Goal: Information Seeking & Learning: Learn about a topic

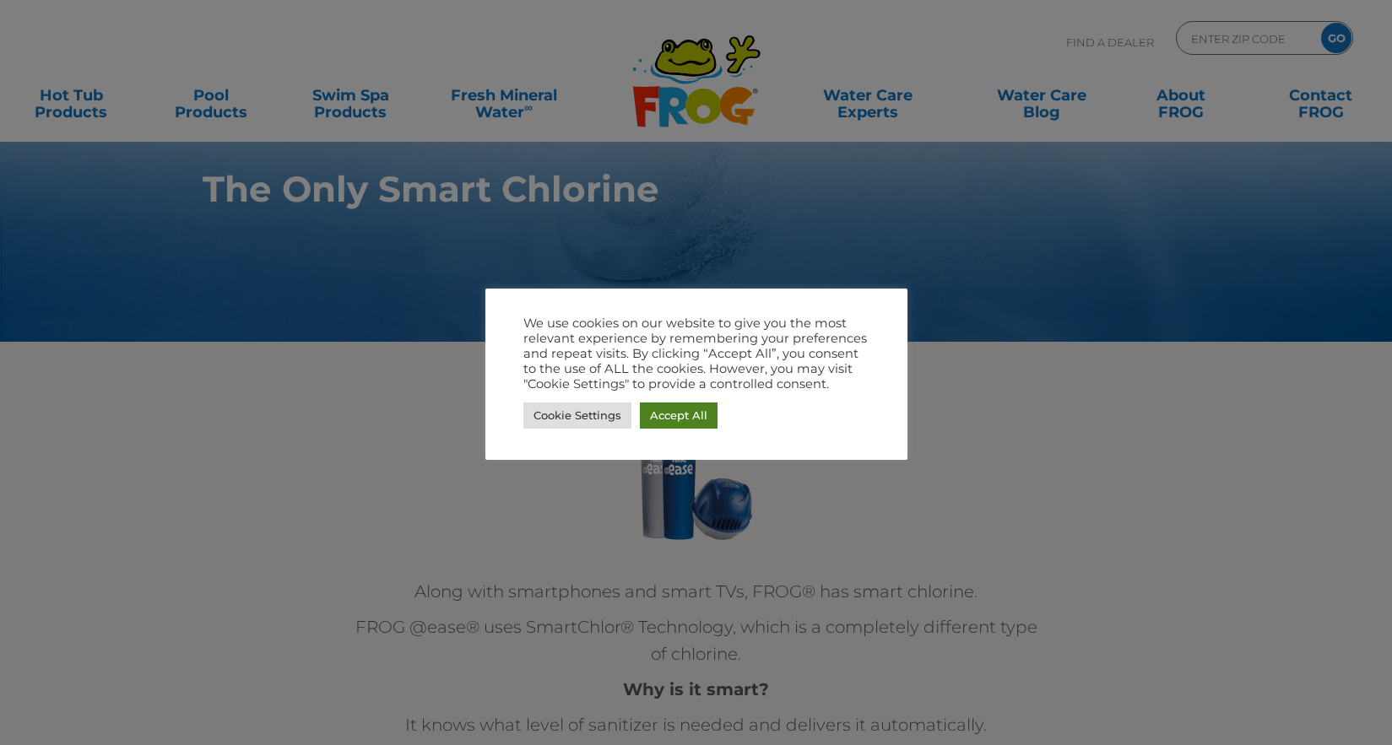
click at [682, 411] on link "Accept All" at bounding box center [679, 416] width 78 height 26
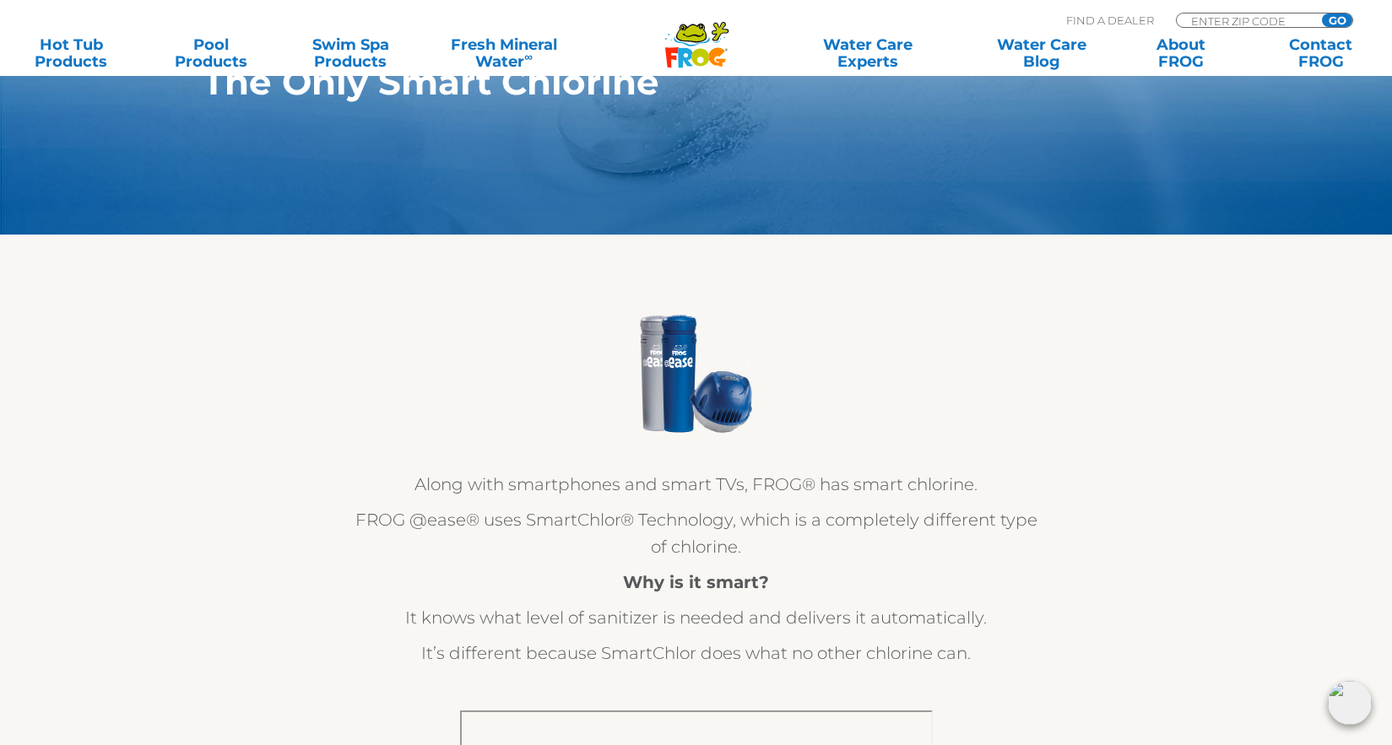
scroll to position [97, 0]
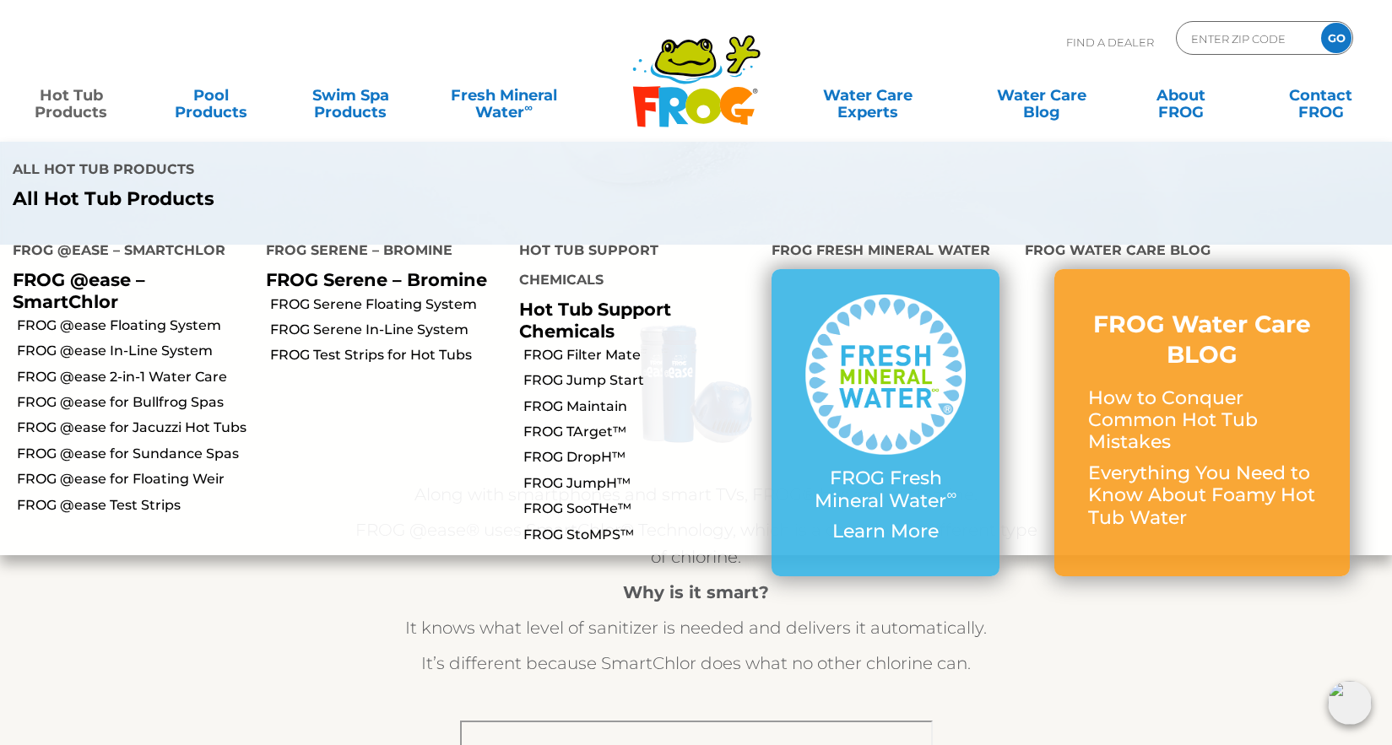
click at [84, 98] on link "Hot Tub Products" at bounding box center [71, 95] width 109 height 34
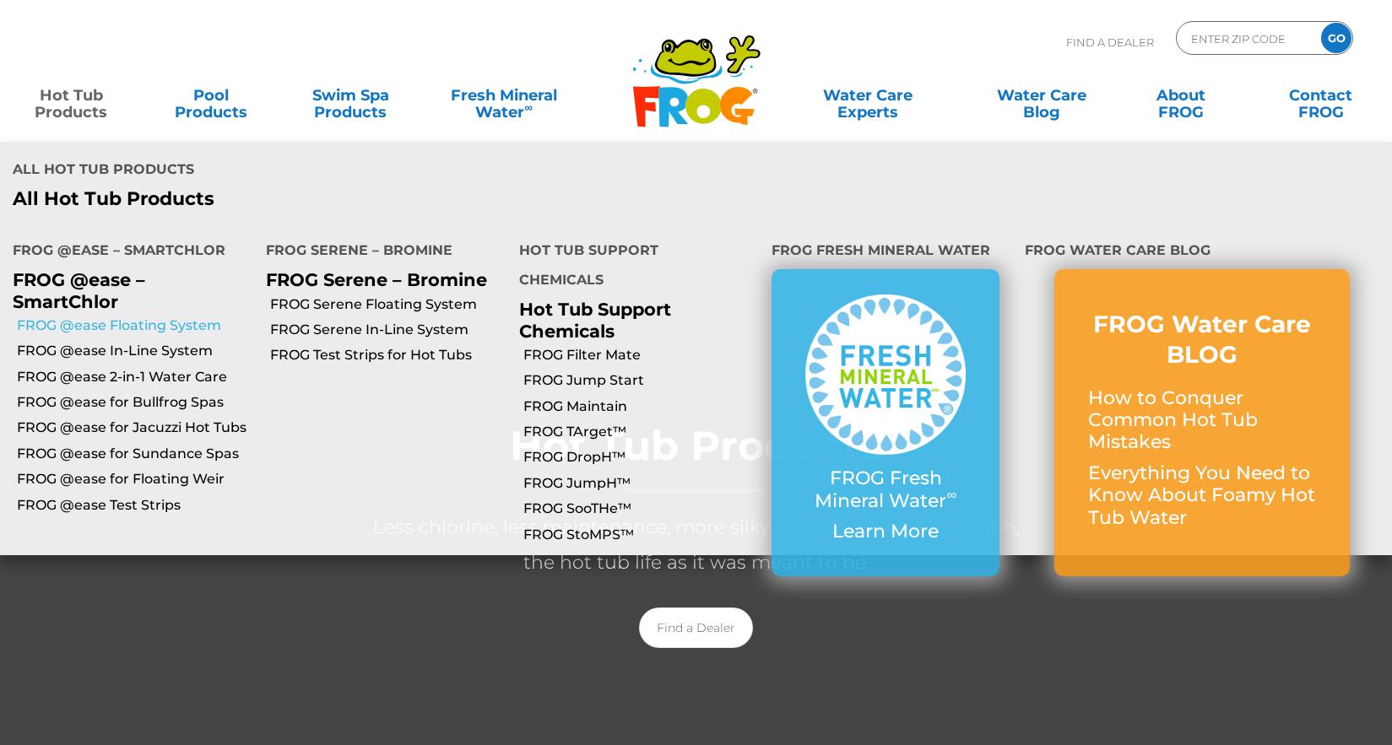
click at [122, 316] on link "FROG @ease Floating System" at bounding box center [135, 325] width 236 height 19
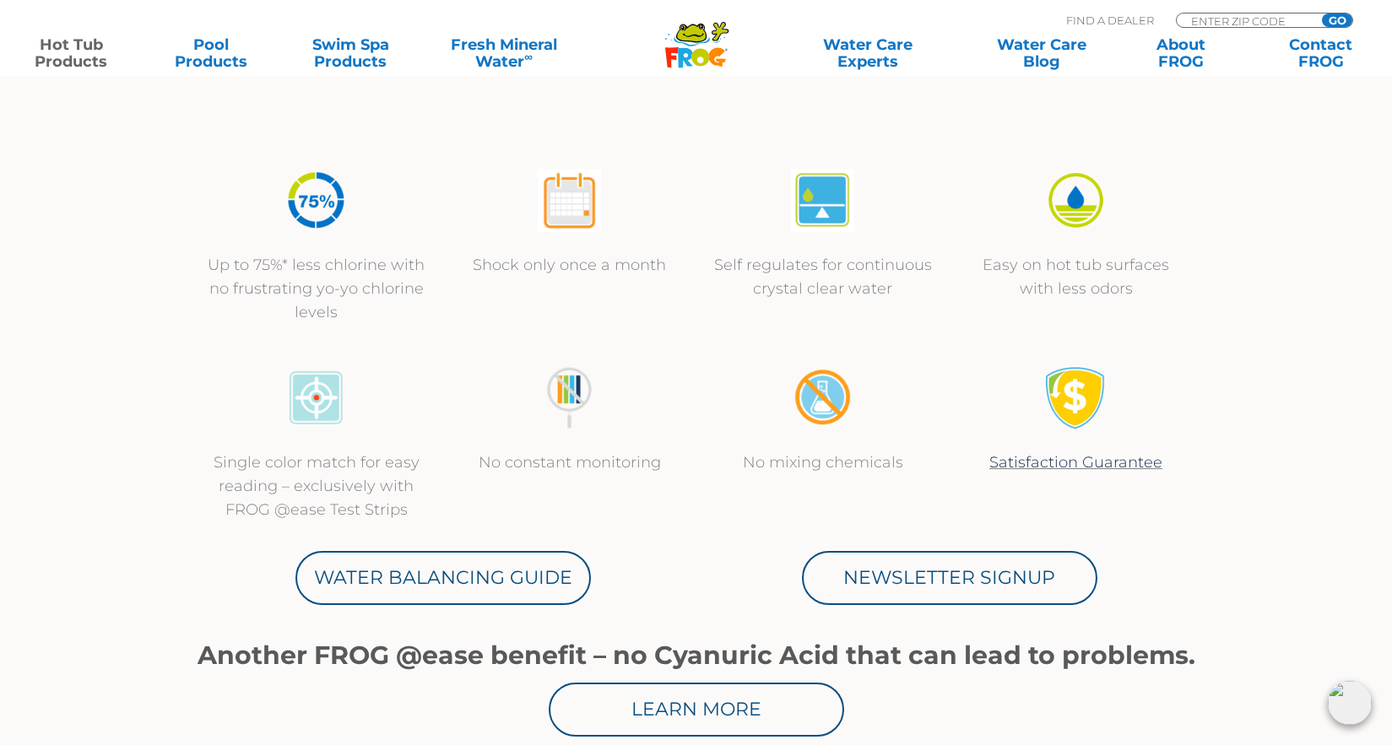
scroll to position [562, 0]
